Goal: Task Accomplishment & Management: Manage account settings

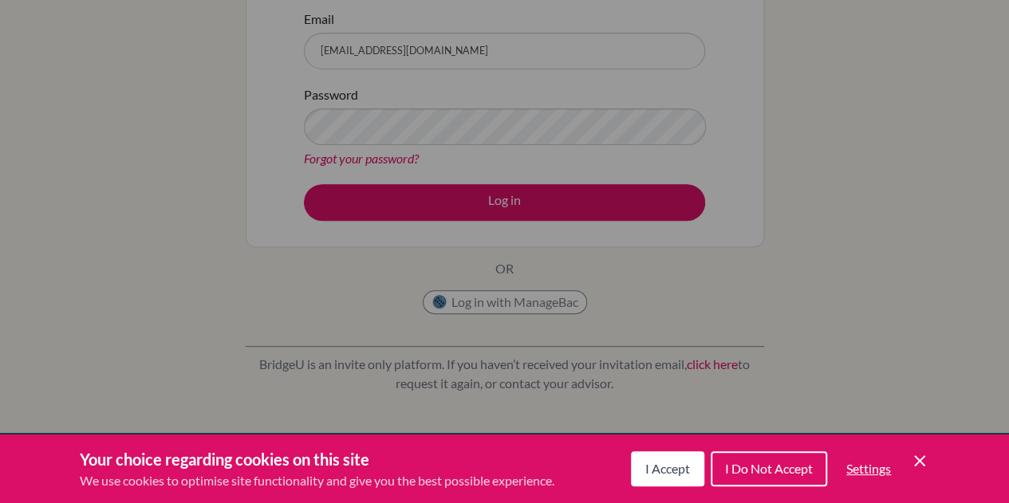
scroll to position [203, 0]
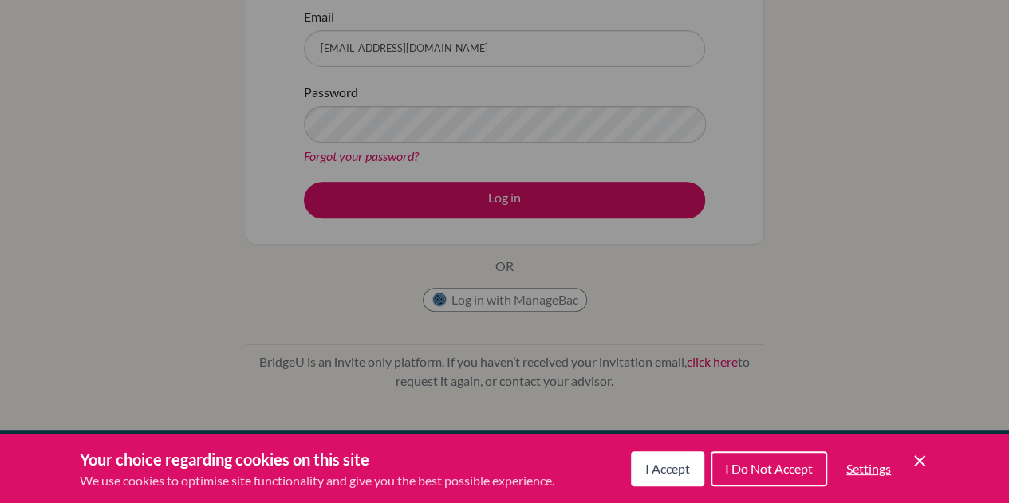
click at [753, 467] on span "I Do Not Accept" at bounding box center [769, 468] width 88 height 15
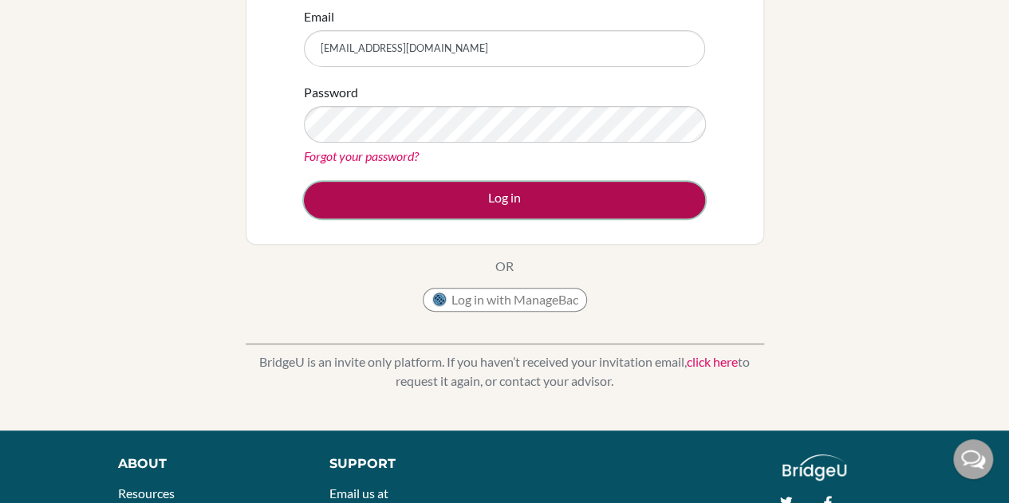
click at [467, 191] on button "Log in" at bounding box center [504, 200] width 401 height 37
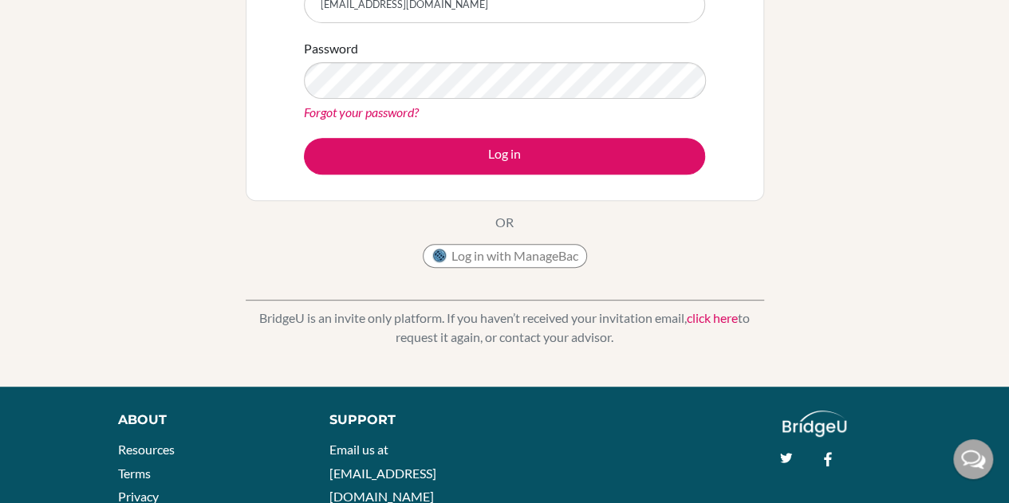
scroll to position [252, 0]
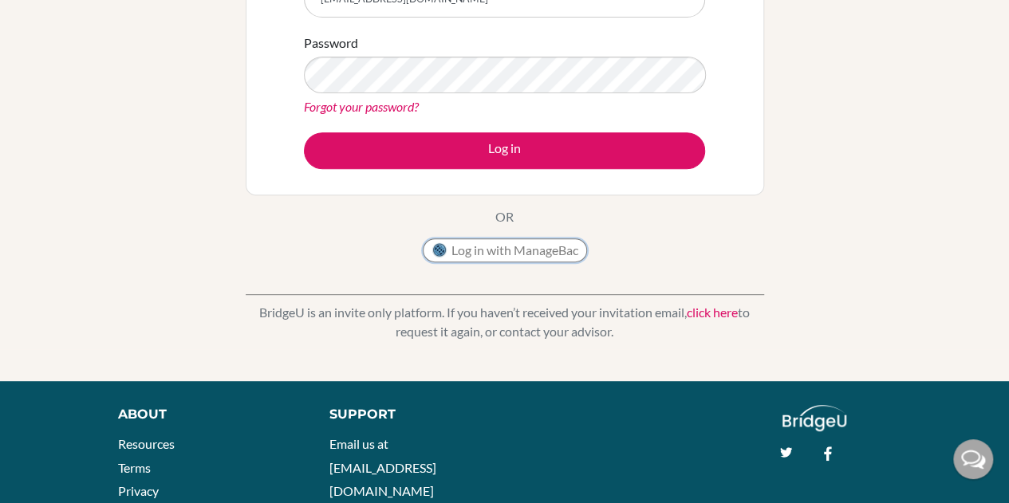
click at [495, 239] on button "Log in with ManageBac" at bounding box center [505, 250] width 164 height 24
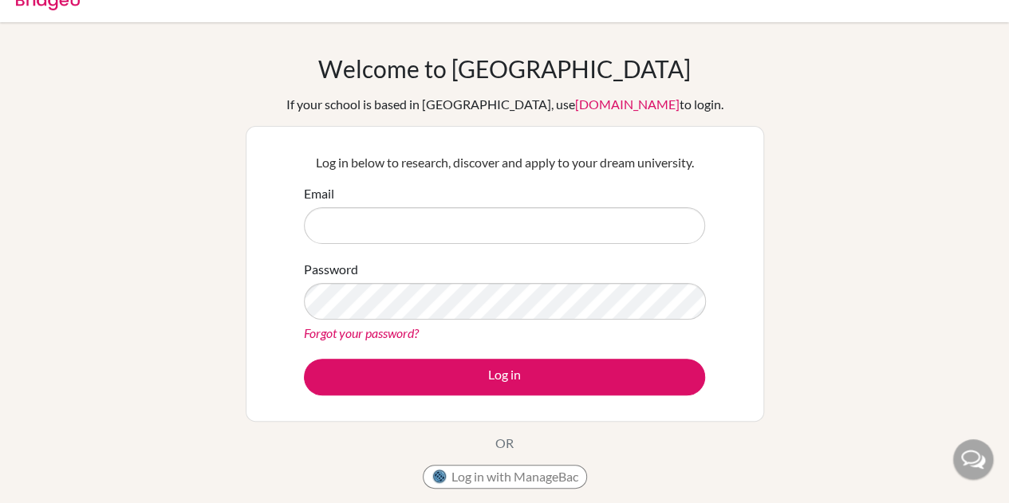
scroll to position [30, 0]
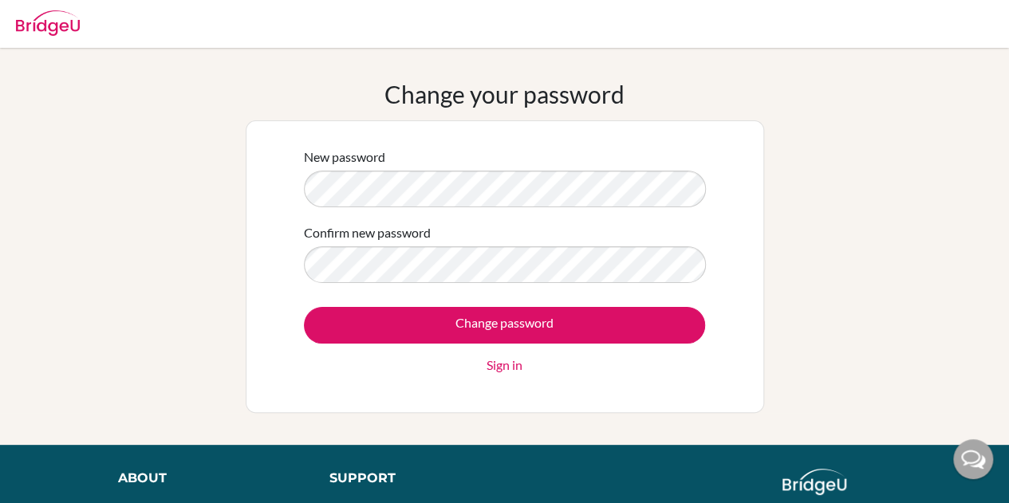
click at [169, 161] on div "Change your password New password Confirm new password Change password Sign in" at bounding box center [504, 246] width 1009 height 333
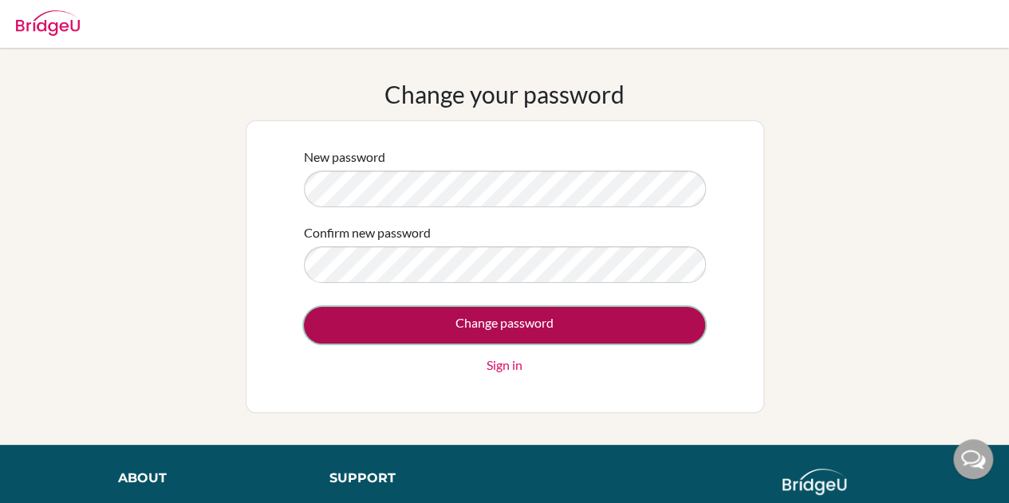
click at [424, 342] on input "Change password" at bounding box center [504, 325] width 401 height 37
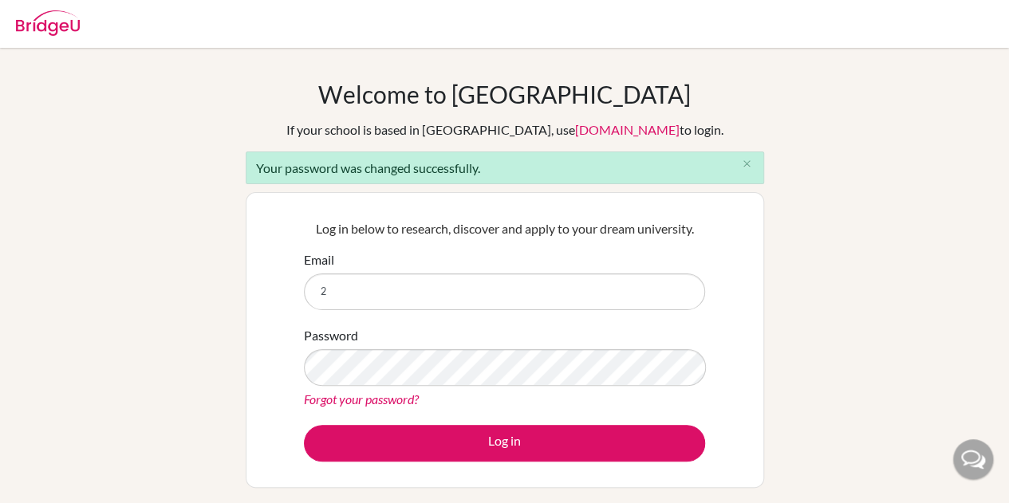
type input "[EMAIL_ADDRESS][DOMAIN_NAME]"
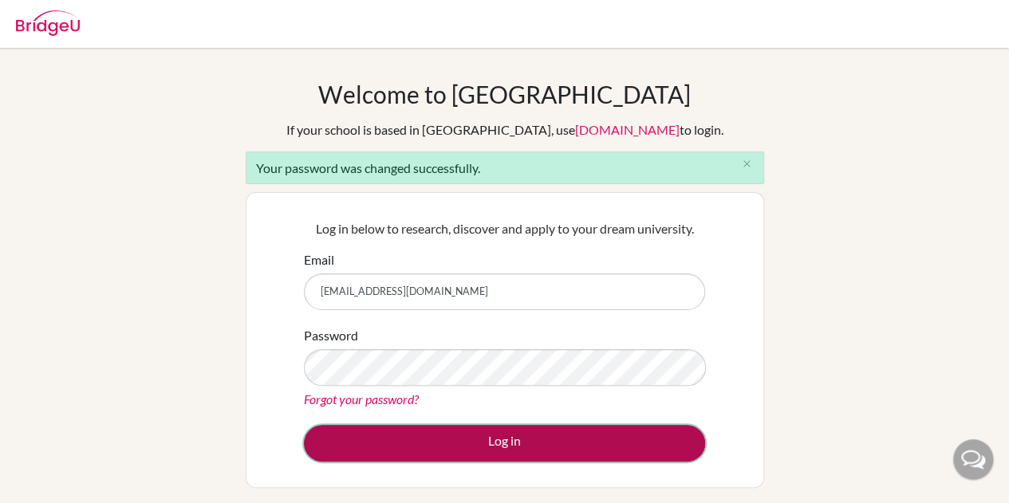
click at [410, 445] on button "Log in" at bounding box center [504, 443] width 401 height 37
